Goal: Information Seeking & Learning: Learn about a topic

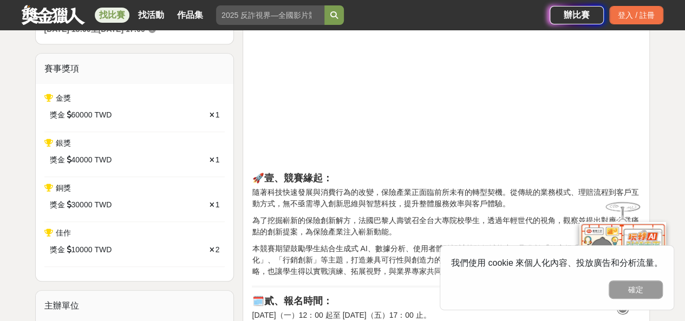
scroll to position [379, 0]
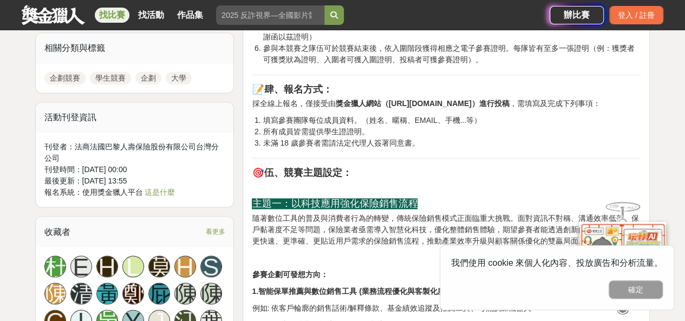
scroll to position [867, 0]
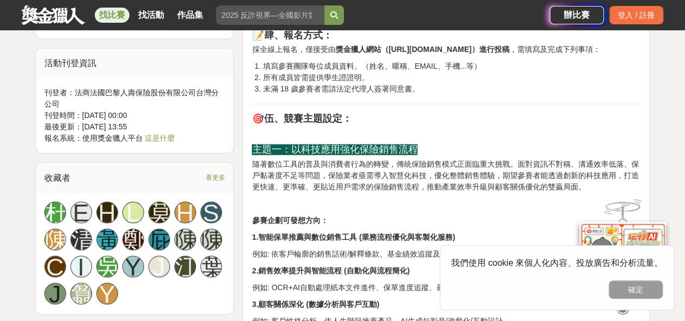
click at [391, 192] on p "隨著數位工具的普及與消費者行為的轉變，傳統保險銷售模式正面臨重大挑戰。面對資訊不對稱、溝通效率低落、保戶黏著度不足等問題，保險業者亟需導入智慧化科技，優化整體…" at bounding box center [446, 175] width 389 height 34
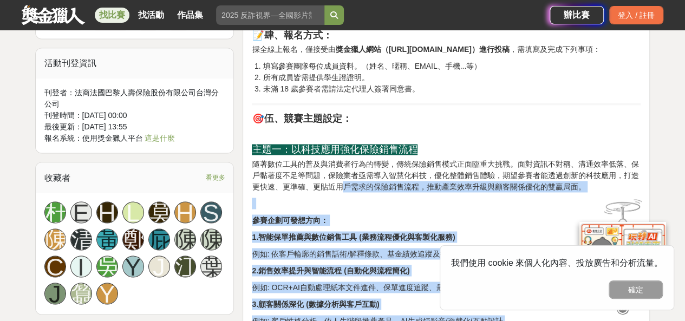
drag, startPoint x: 587, startPoint y: 197, endPoint x: 340, endPoint y: 197, distance: 246.5
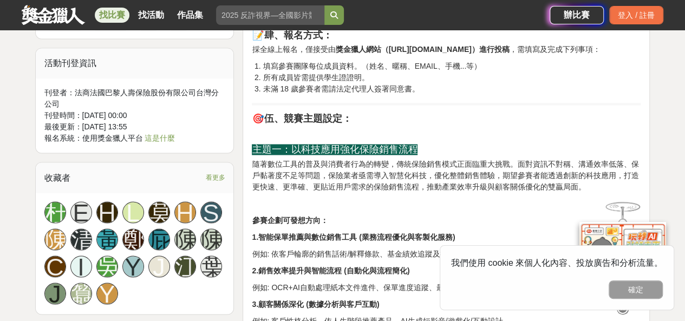
click at [299, 187] on p "隨著數位工具的普及與消費者行為的轉變，傳統保險銷售模式正面臨重大挑戰。面對資訊不對稱、溝通效率低落、保戶黏著度不足等問題，保險業者亟需導入智慧化科技，優化整體…" at bounding box center [446, 175] width 389 height 34
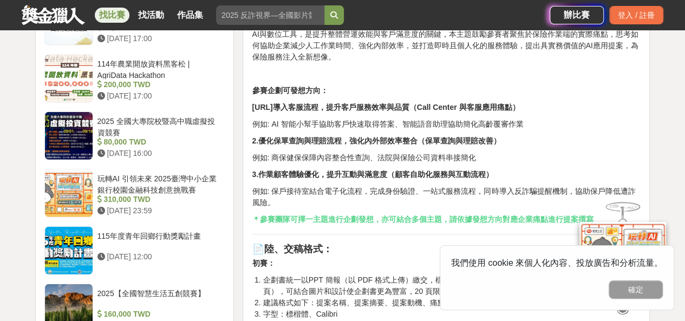
scroll to position [1517, 0]
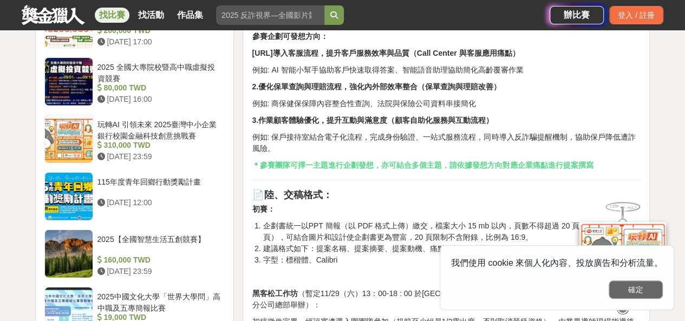
click at [618, 291] on button "確定" at bounding box center [636, 290] width 54 height 18
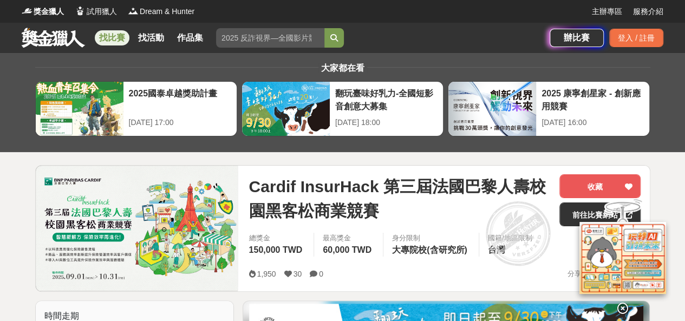
scroll to position [54, 0]
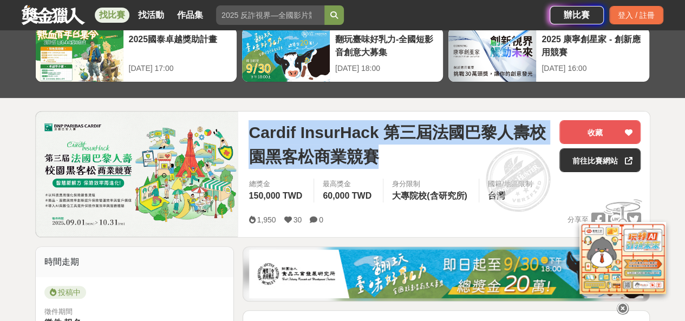
drag, startPoint x: 250, startPoint y: 134, endPoint x: 398, endPoint y: 146, distance: 148.5
click at [398, 146] on span "Cardif InsurHack 第三屆法國巴黎人壽校園黑客松商業競賽" at bounding box center [400, 144] width 302 height 49
copy span "Cardif InsurHack 第三屆法國巴黎人壽校園黑客松商業競賽"
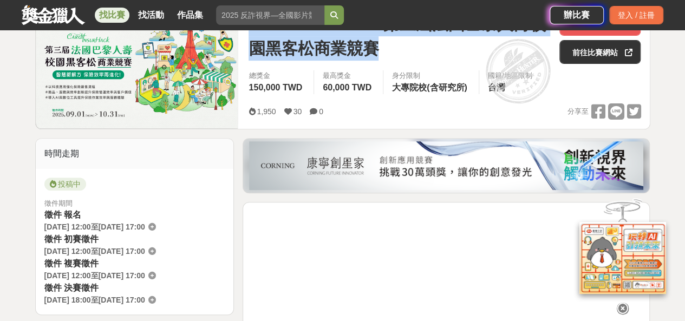
scroll to position [325, 0]
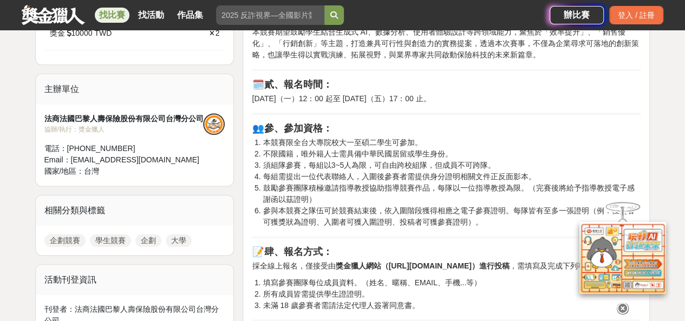
scroll to position [813, 0]
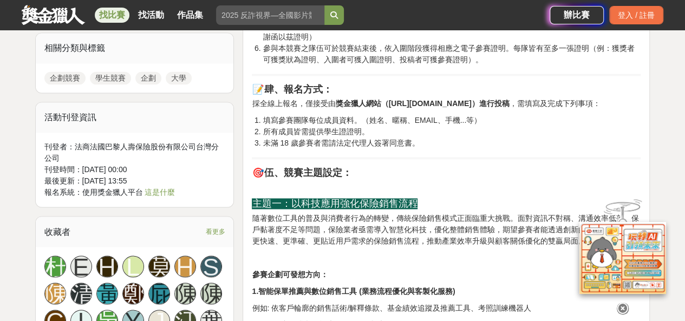
click at [387, 109] on p "採全線上報名，僅接受由 獎金獵人網站（https://contest.bhuntr.com/tw/2025_cardif_insurhack）進行投稿 ，需填…" at bounding box center [446, 103] width 389 height 11
click at [436, 105] on strong "獎金獵人網站（https://contest.bhuntr.com/tw/2025_cardif_insurhack）進行投稿" at bounding box center [422, 103] width 174 height 9
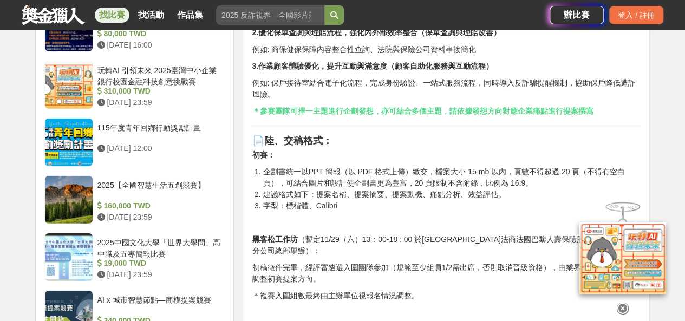
scroll to position [1680, 0]
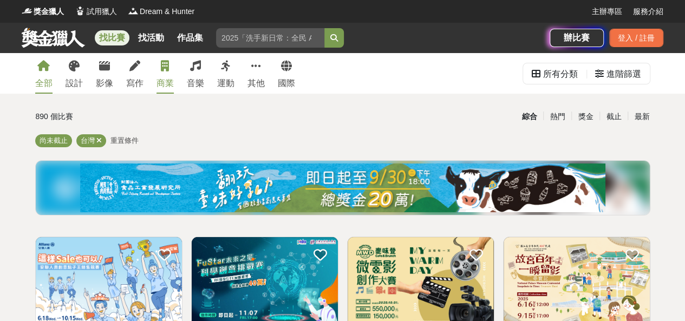
click at [164, 68] on icon at bounding box center [165, 66] width 8 height 11
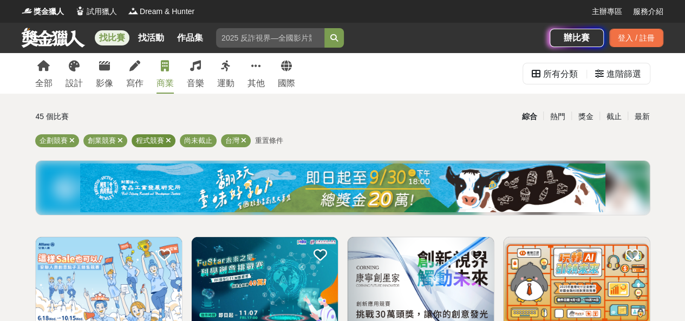
click at [170, 140] on icon at bounding box center [168, 140] width 5 height 7
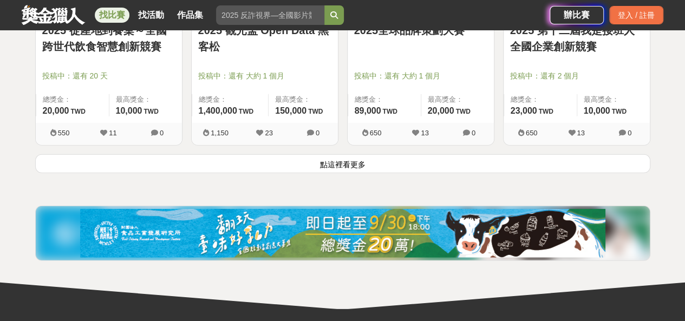
scroll to position [1355, 0]
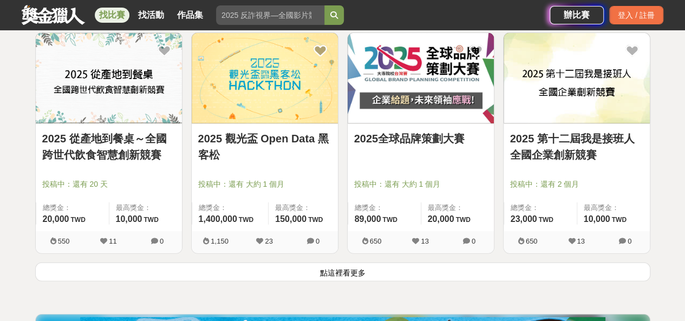
click at [560, 156] on link "2025 第十二屆我是接班人全國企業創新競賽" at bounding box center [576, 147] width 133 height 33
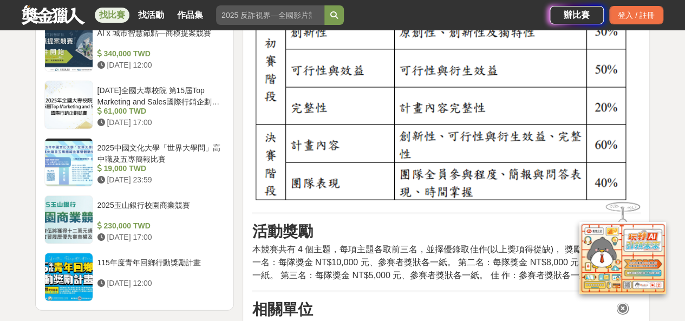
scroll to position [1463, 0]
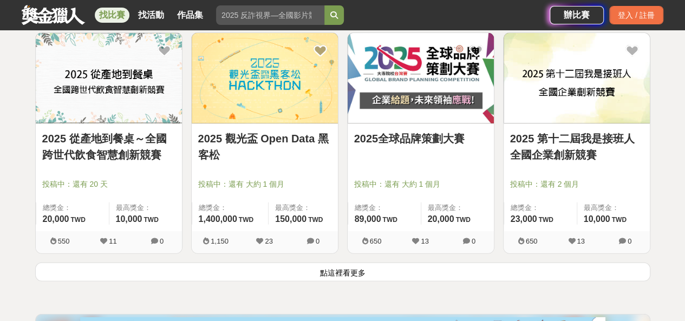
scroll to position [1246, 0]
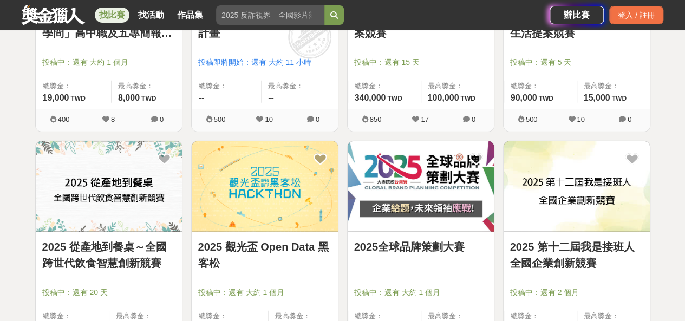
click at [413, 174] on img at bounding box center [421, 186] width 146 height 90
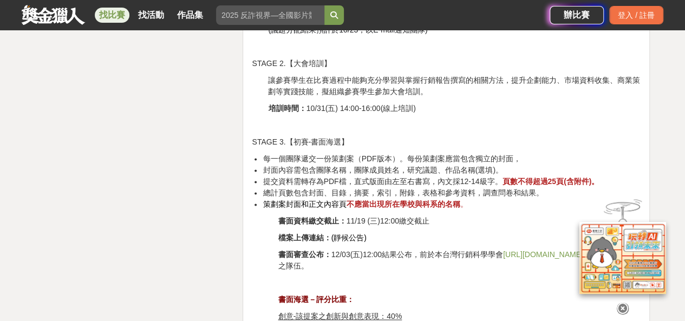
scroll to position [2926, 0]
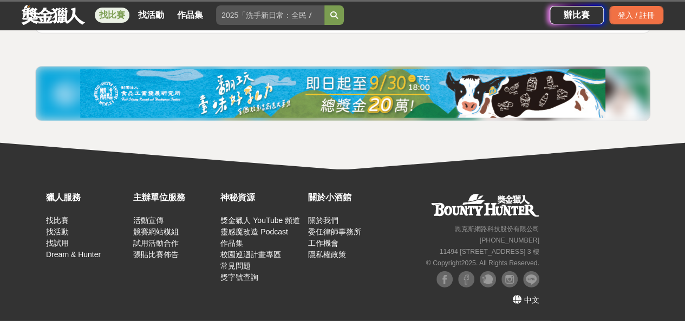
scroll to position [1246, 0]
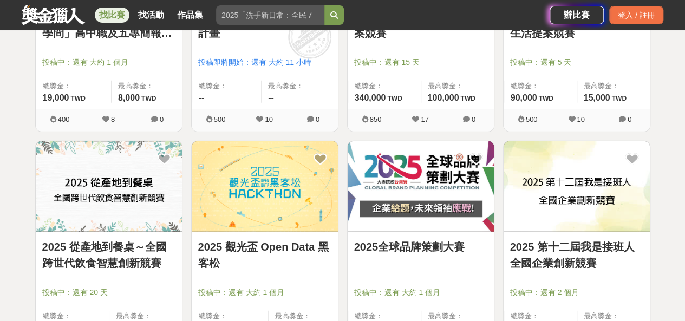
click at [112, 243] on link "2025 從產地到餐桌～全國跨世代飲食智慧創新競賽" at bounding box center [108, 255] width 133 height 33
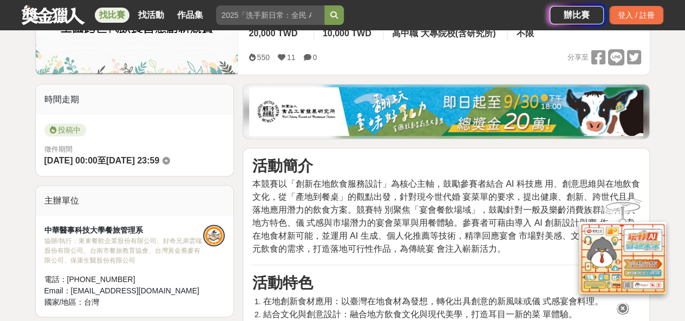
scroll to position [325, 0]
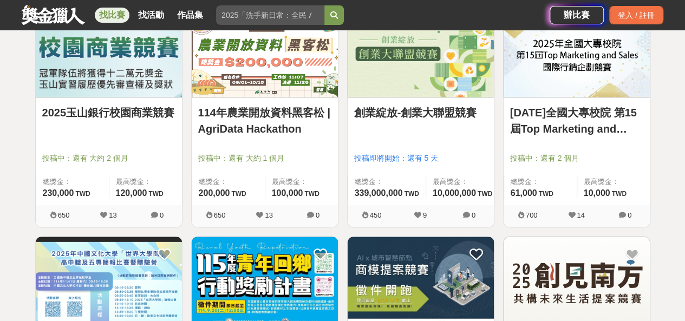
scroll to position [867, 0]
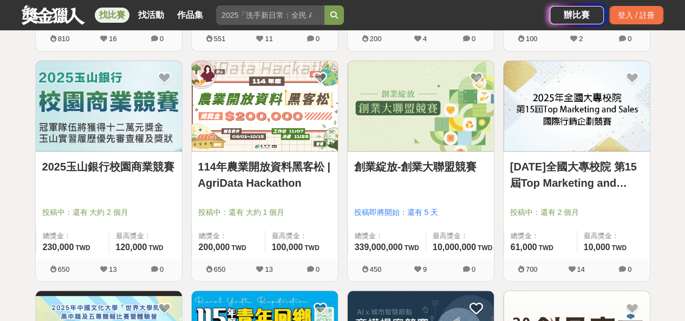
click at [577, 117] on img at bounding box center [577, 106] width 146 height 90
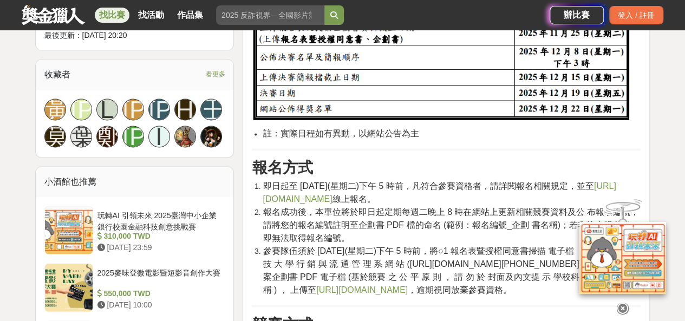
scroll to position [759, 0]
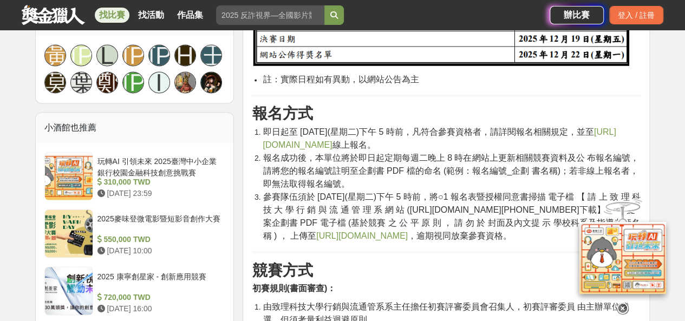
click at [429, 182] on li "報名成功後，本單位將於即日起定期每週二晚上 8 時在網站上更新相關競賽資料及公 布報名編號，請將您的報名編號註明至企劃書 PDF 檔的命名 (範例：報名編號_…" at bounding box center [452, 171] width 378 height 39
click at [409, 143] on link "https://forms.gle/jTE2ETmJdXsUf13E8" at bounding box center [439, 138] width 353 height 22
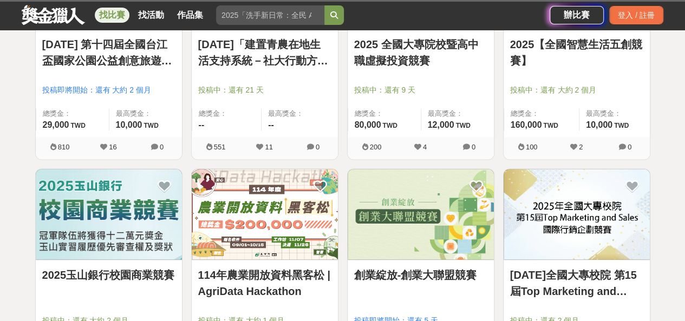
scroll to position [867, 0]
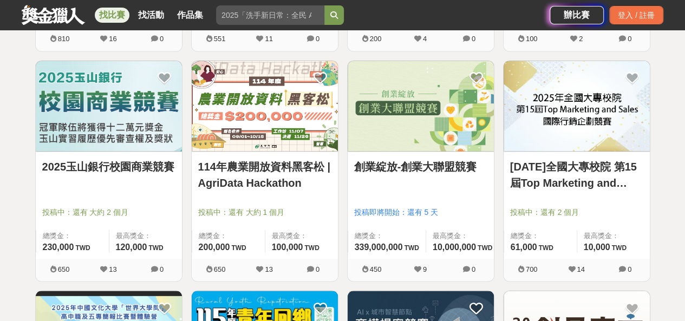
click at [571, 269] on icon at bounding box center [571, 269] width 7 height 7
click at [634, 76] on icon at bounding box center [633, 79] width 14 height 14
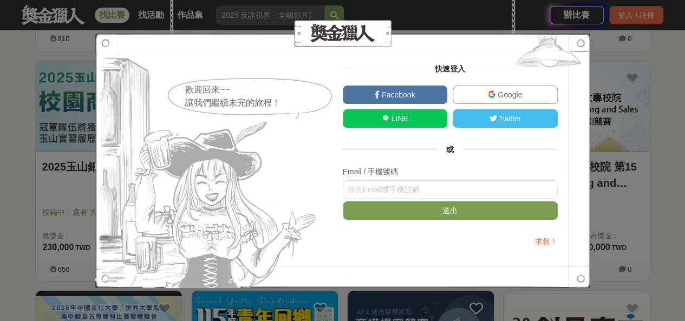
click at [500, 98] on span "Google" at bounding box center [509, 94] width 27 height 9
click at [659, 115] on div "歡迎回來~~ 讓我們繼續未完的旅程！ 快速登入 Facebook Google LINE Twitter 或 Email / 手機號碼 送出 求救！" at bounding box center [342, 160] width 685 height 321
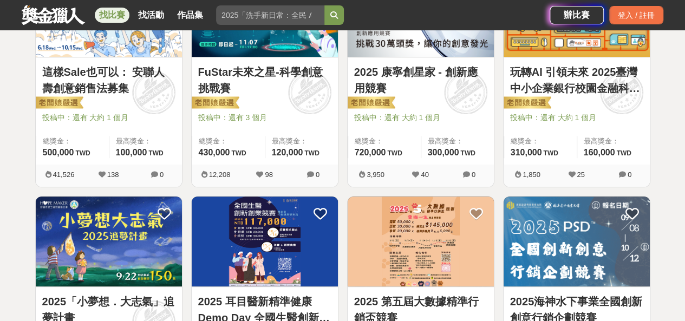
scroll to position [379, 0]
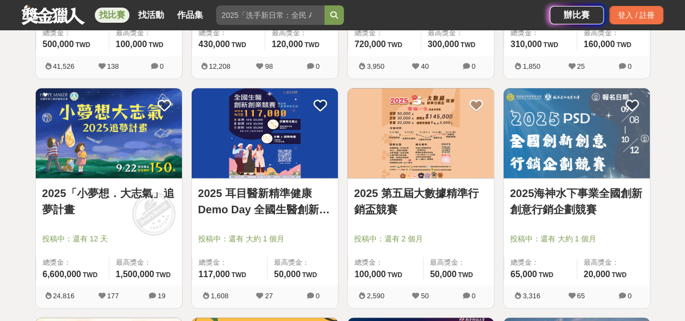
click at [554, 200] on link "2025海神水下事業全國創新創意行銷企劃競賽" at bounding box center [576, 201] width 133 height 33
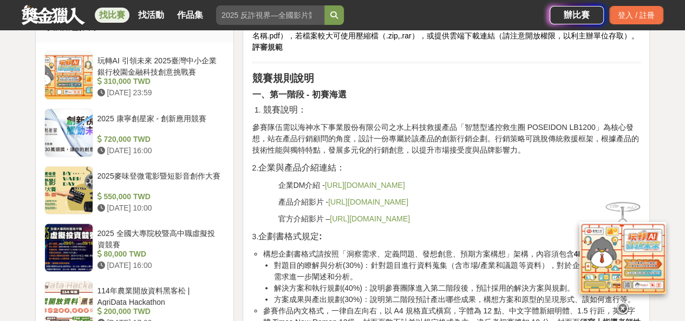
scroll to position [1030, 0]
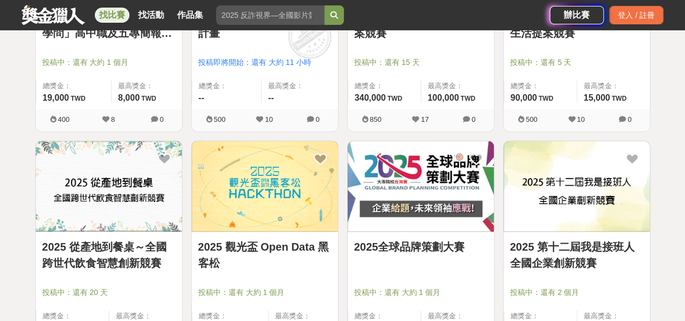
scroll to position [1355, 0]
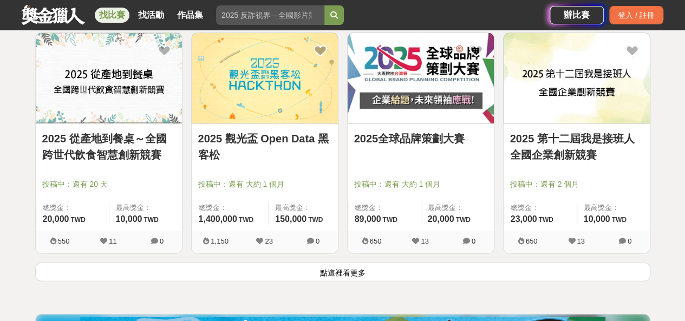
click at [536, 146] on link "2025 第十二屆我是接班人全國企業創新競賽" at bounding box center [576, 147] width 133 height 33
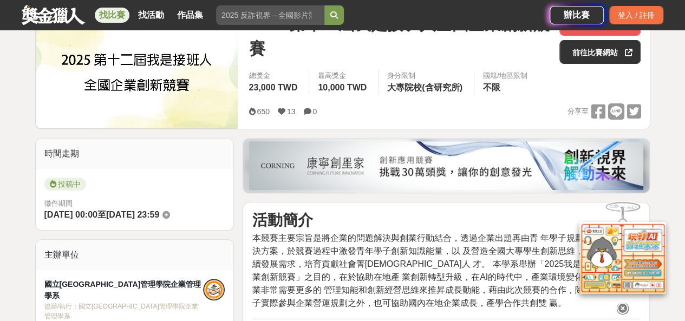
scroll to position [217, 0]
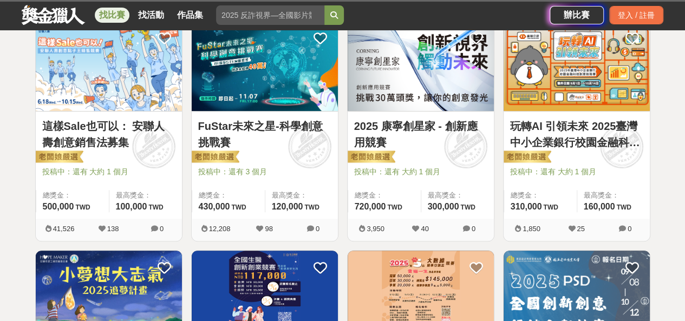
scroll to position [1355, 0]
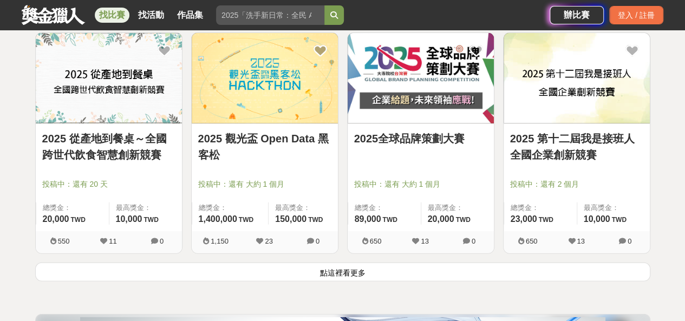
click at [321, 275] on button "點這裡看更多" at bounding box center [343, 272] width 616 height 19
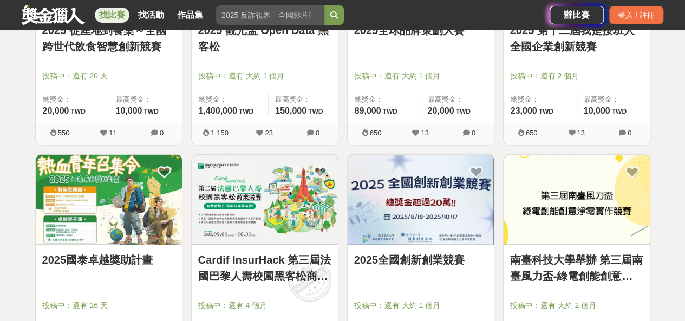
scroll to position [1517, 0]
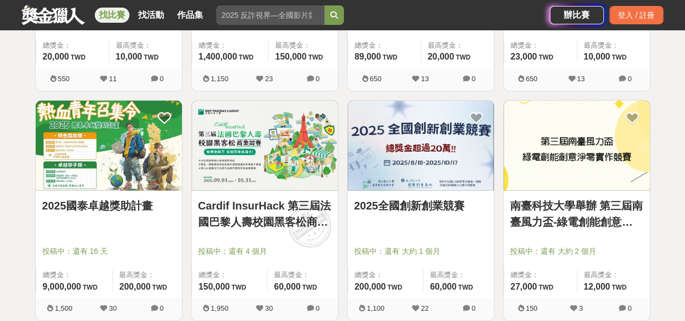
click at [409, 198] on link "2025全國創新創業競賽" at bounding box center [420, 206] width 133 height 16
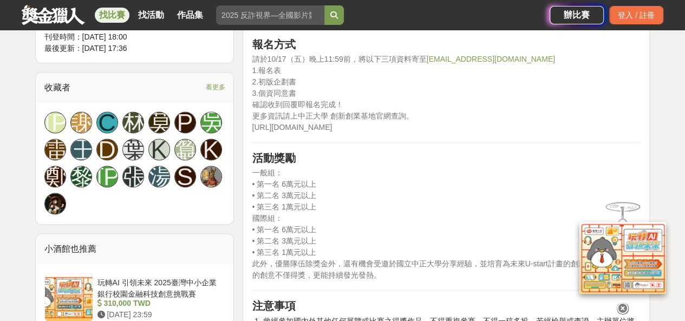
scroll to position [650, 0]
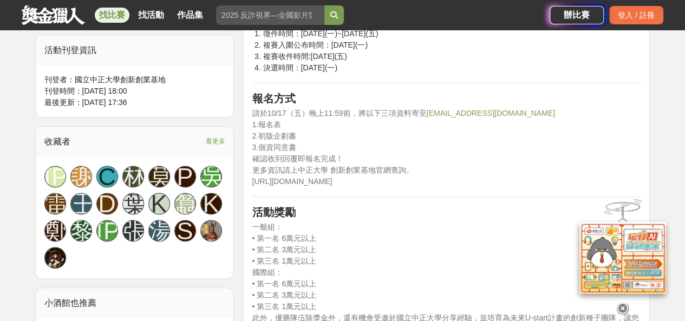
drag, startPoint x: 369, startPoint y: 184, endPoint x: 249, endPoint y: 180, distance: 119.8
copy span "https://startupland.ccu.edu.tw/"
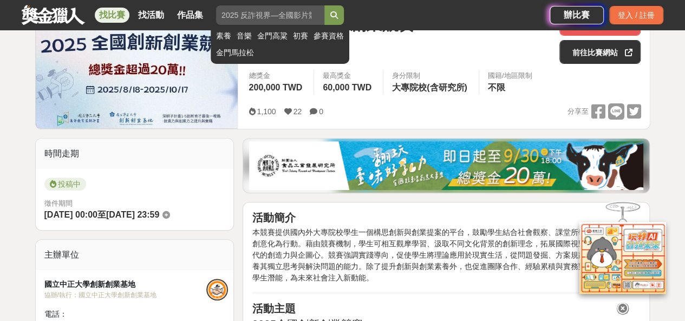
scroll to position [0, 0]
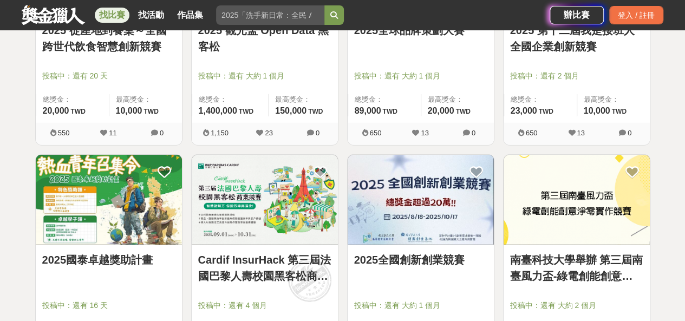
scroll to position [1300, 0]
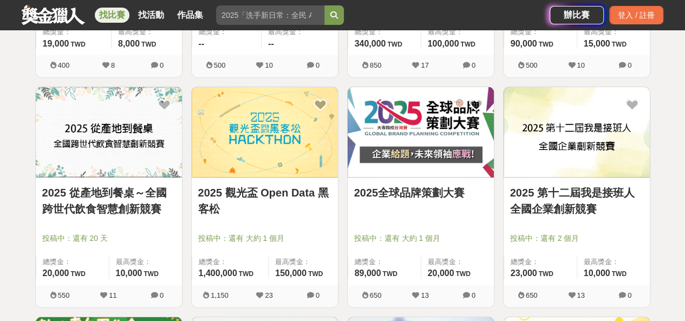
click at [585, 148] on img at bounding box center [577, 132] width 146 height 90
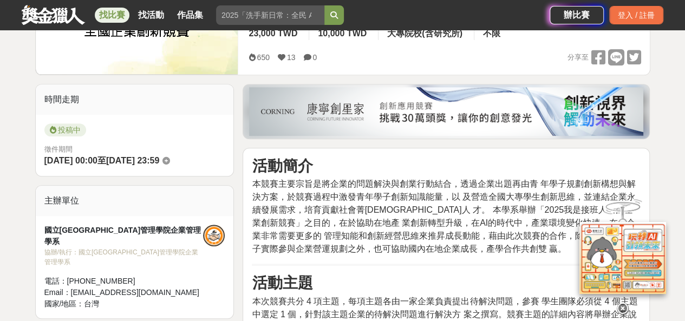
scroll to position [271, 0]
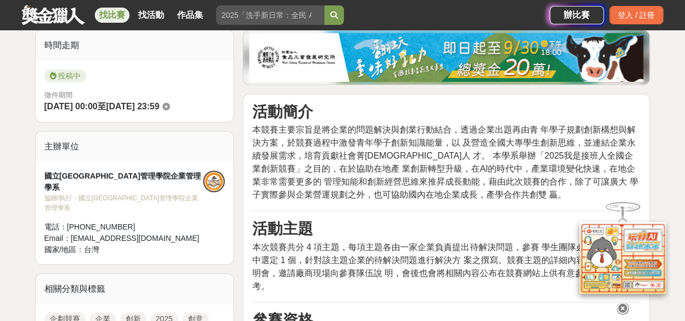
click at [423, 232] on h3 "活動主題" at bounding box center [446, 229] width 389 height 18
click at [410, 176] on span "本競賽主要宗旨是將企業的問題解決與創業行動結合，透過企業出題再由青 年學子規劃創新構想與解決方案，於競賽過程中激發青年學子創新知識能量，以 及營造全國大專學生…" at bounding box center [445, 162] width 386 height 74
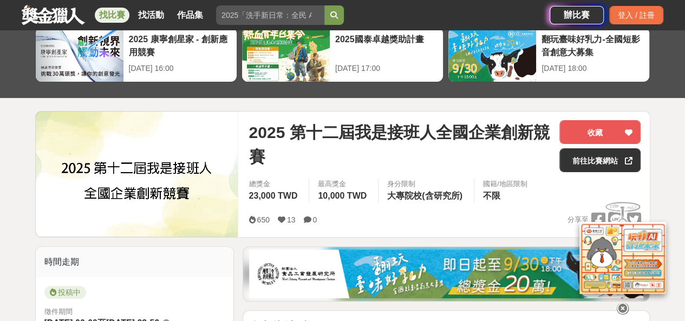
scroll to position [108, 0]
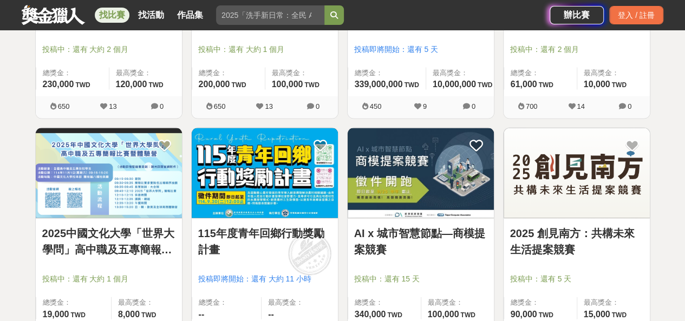
scroll to position [1084, 0]
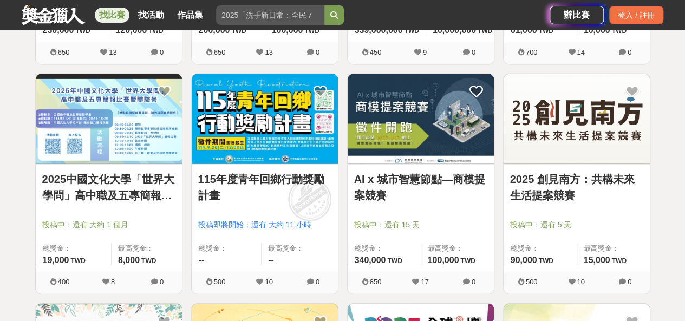
click at [403, 179] on link "AI x 城市智慧節點—商模提案競賽" at bounding box center [420, 187] width 133 height 33
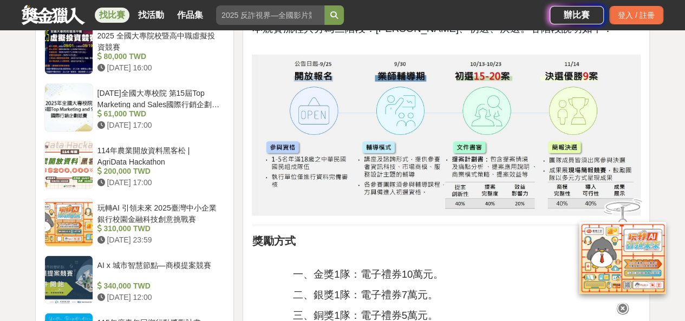
scroll to position [1030, 0]
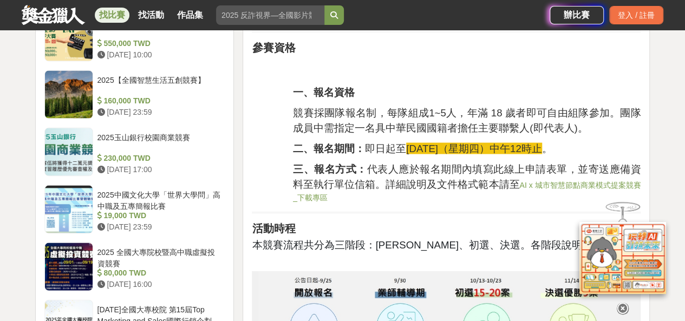
click at [573, 182] on link "AI x 城市智慧節點商業模式提案競賽_下載專區" at bounding box center [467, 191] width 348 height 21
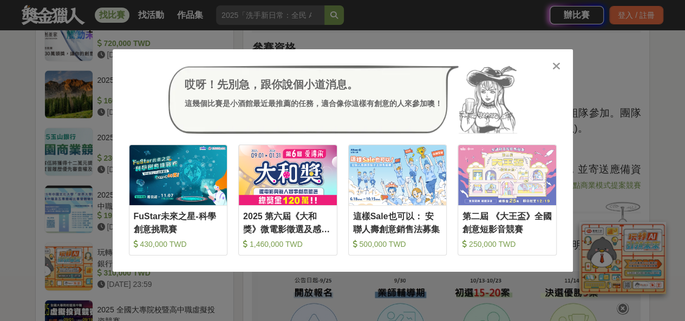
click at [561, 63] on div at bounding box center [557, 65] width 11 height 11
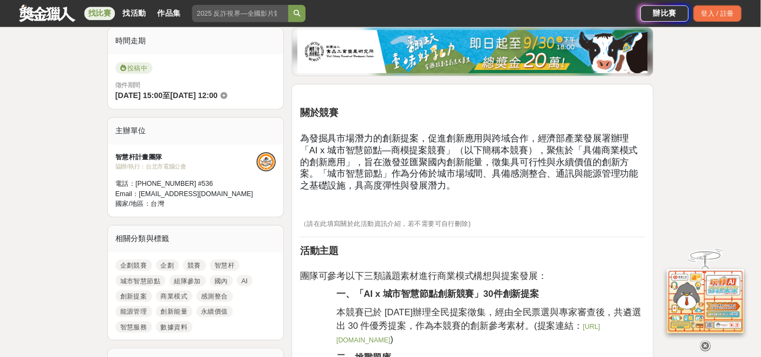
scroll to position [0, 0]
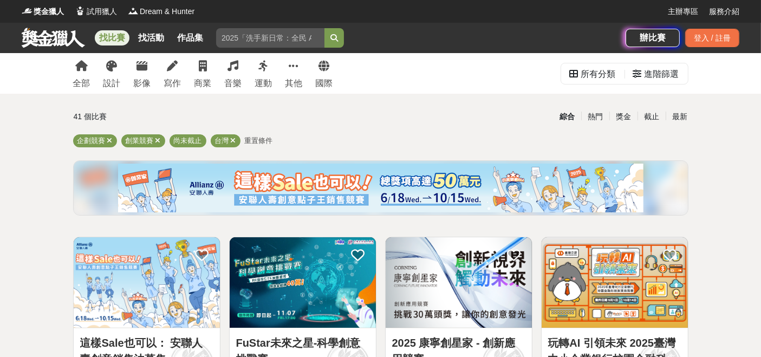
click at [262, 143] on span "重置條件" at bounding box center [259, 141] width 28 height 8
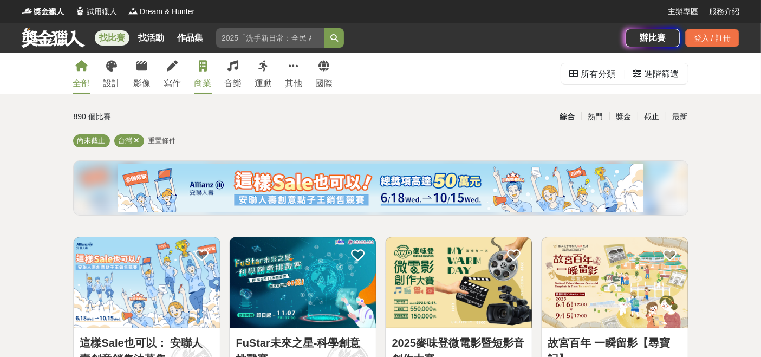
click at [203, 72] on link "商業" at bounding box center [203, 73] width 17 height 41
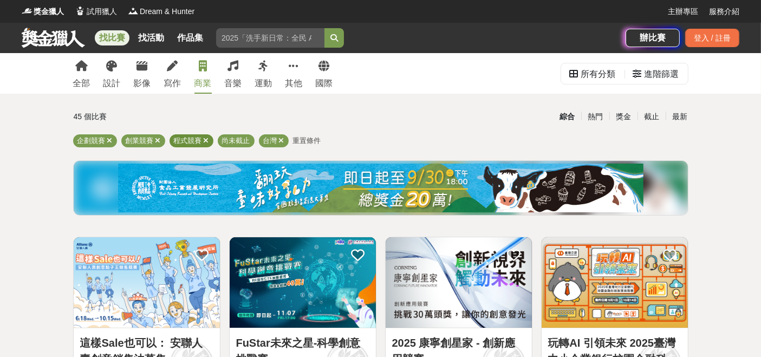
click at [207, 139] on icon at bounding box center [206, 140] width 5 height 7
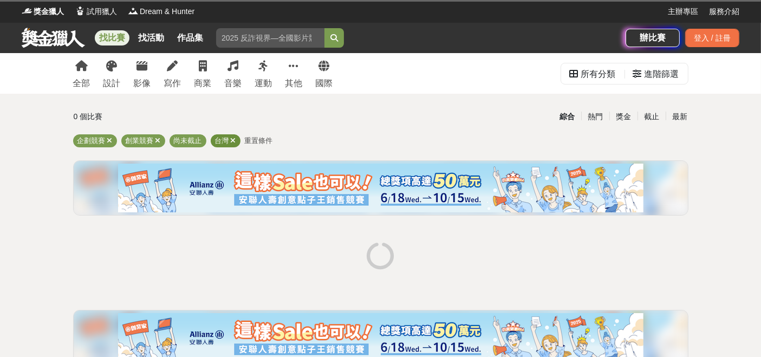
click at [236, 143] on icon at bounding box center [233, 140] width 5 height 7
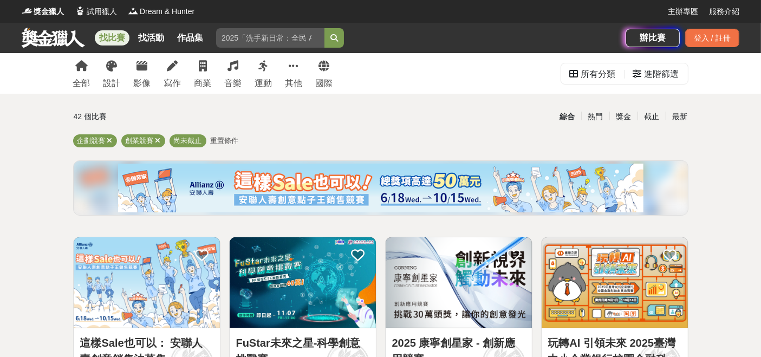
click at [355, 115] on div "綜合 熱門 獎金 截止 最新" at bounding box center [487, 116] width 416 height 19
click at [205, 71] on icon at bounding box center [203, 66] width 8 height 11
click at [206, 140] on icon at bounding box center [206, 140] width 5 height 7
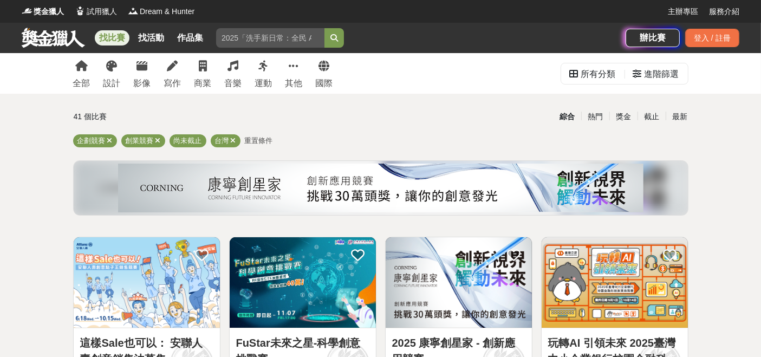
click at [128, 36] on link "找比賽" at bounding box center [112, 37] width 35 height 15
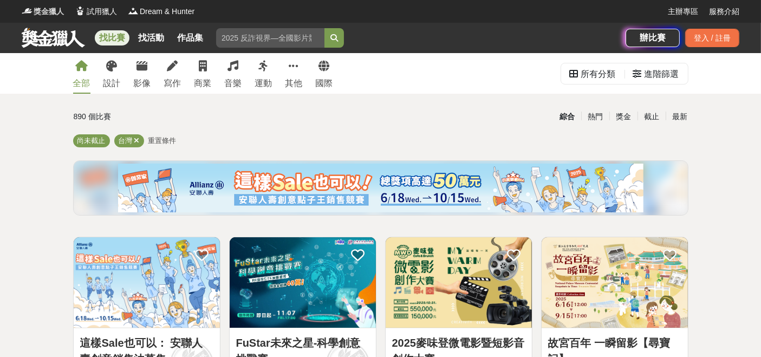
click at [42, 16] on span "獎金獵人" at bounding box center [49, 11] width 30 height 11
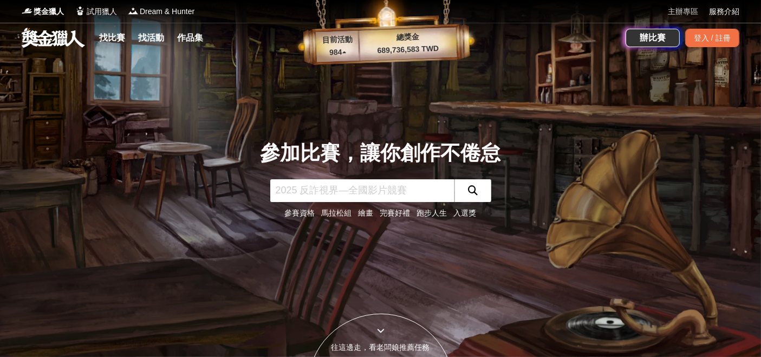
click at [684, 11] on link "主辦專區" at bounding box center [683, 11] width 30 height 11
click at [195, 12] on span "Dream & Hunter" at bounding box center [167, 11] width 55 height 11
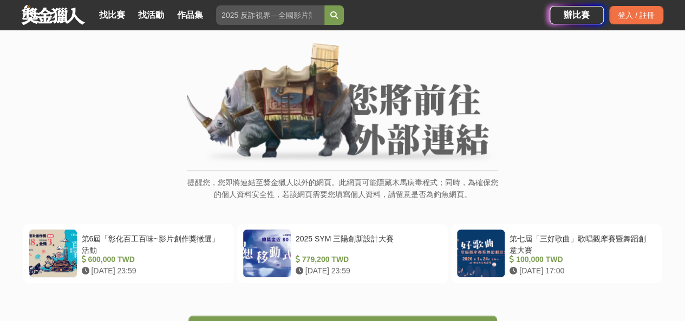
scroll to position [163, 0]
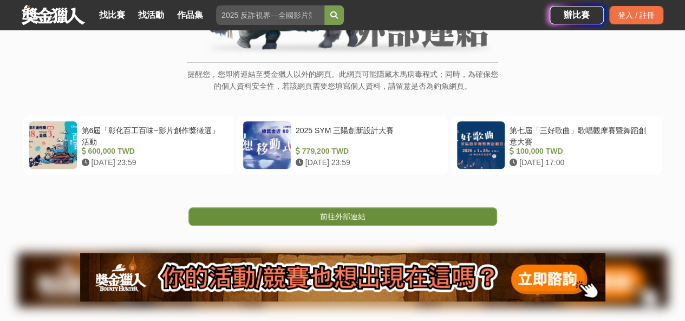
click at [349, 212] on span "前往外部連結" at bounding box center [343, 216] width 46 height 9
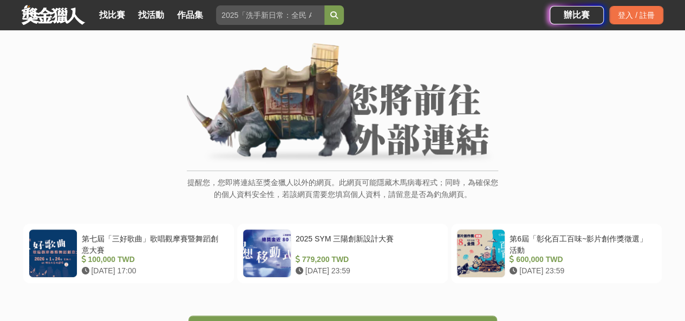
scroll to position [163, 0]
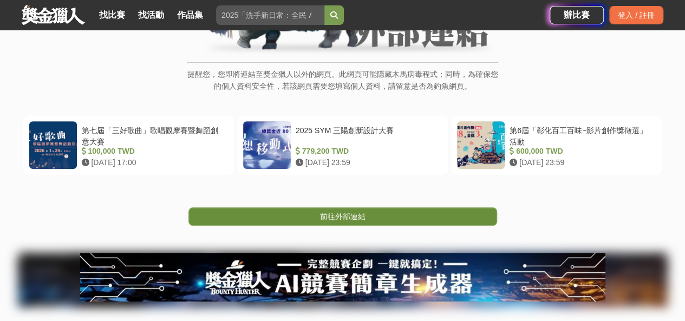
click at [334, 210] on link "前往外部連結" at bounding box center [343, 217] width 309 height 18
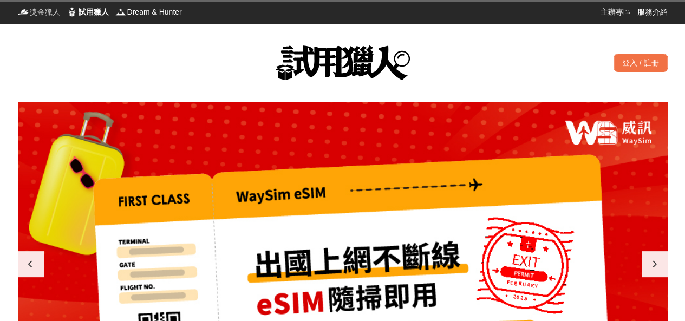
click at [41, 13] on span "獎金獵人" at bounding box center [45, 12] width 30 height 11
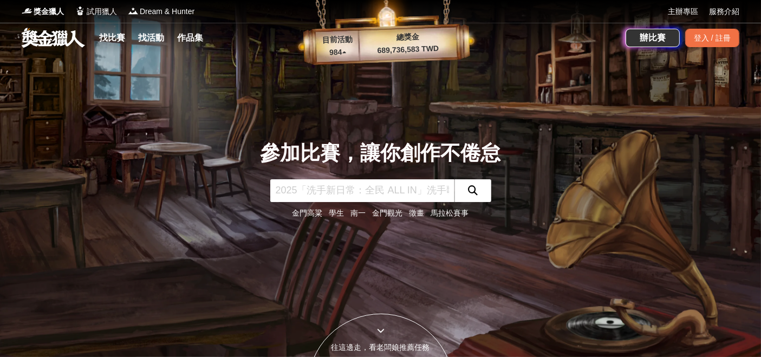
click at [54, 38] on link at bounding box center [54, 37] width 66 height 21
click at [119, 38] on link "找比賽" at bounding box center [112, 37] width 35 height 15
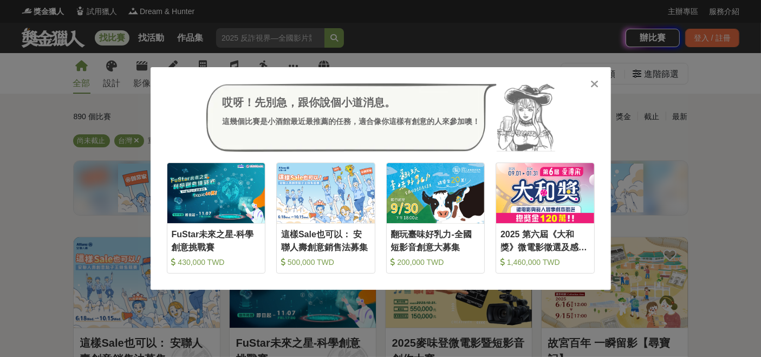
click at [593, 82] on icon at bounding box center [595, 84] width 8 height 11
